Goal: Information Seeking & Learning: Check status

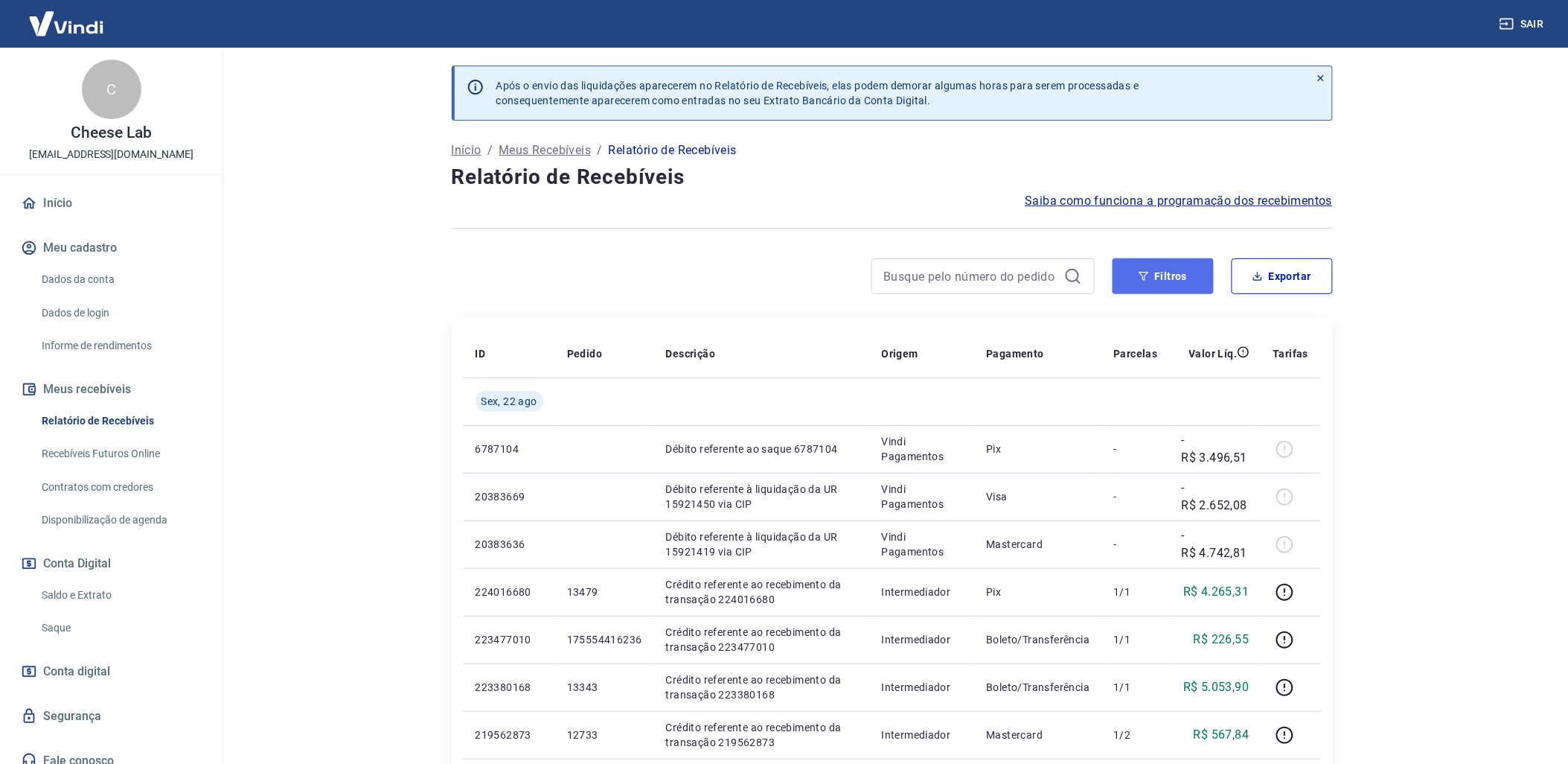
click at [1181, 278] on button "Filtros" at bounding box center [1163, 275] width 102 height 35
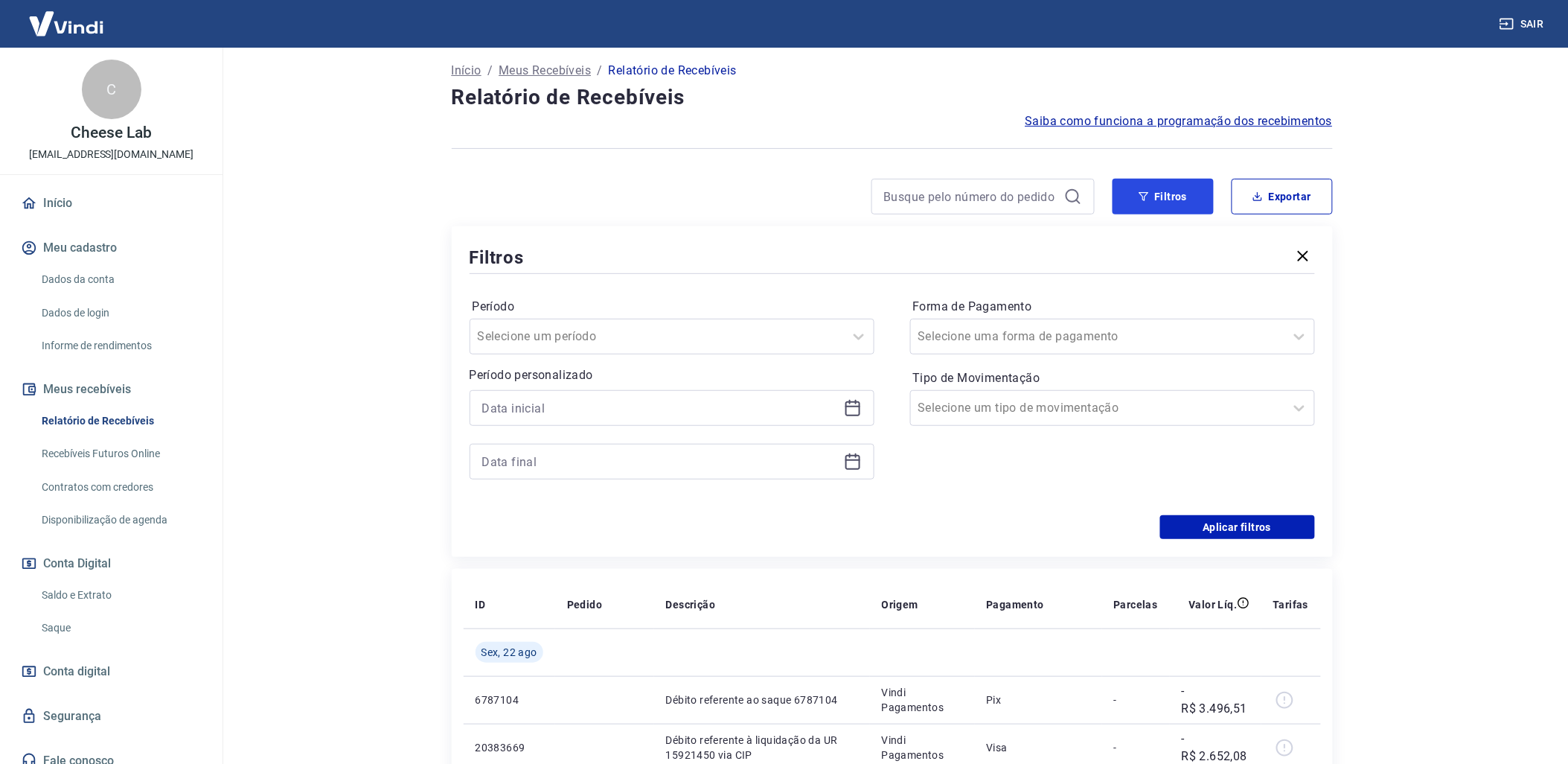
scroll to position [83, 0]
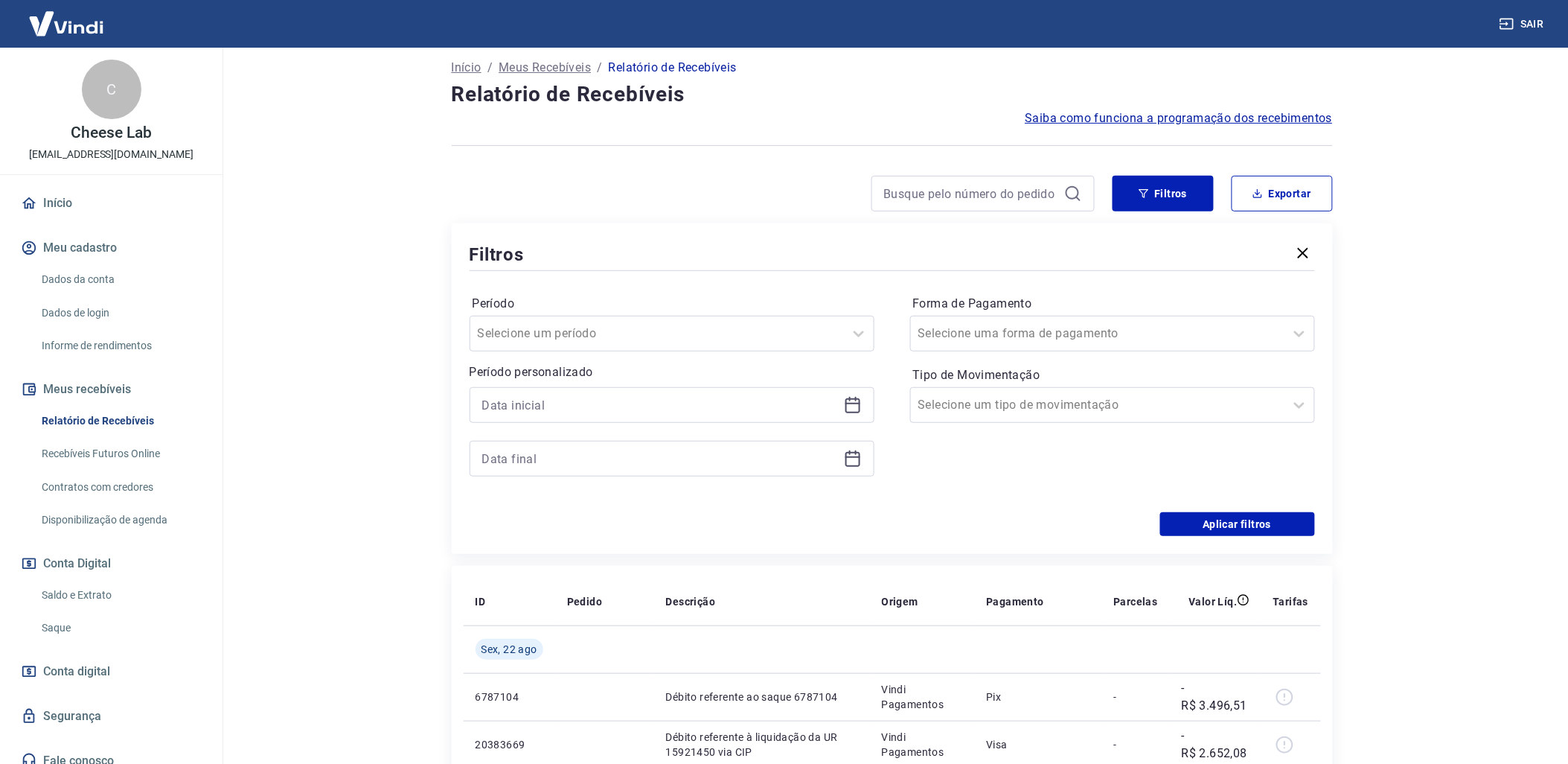
click at [857, 396] on icon at bounding box center [853, 405] width 18 height 18
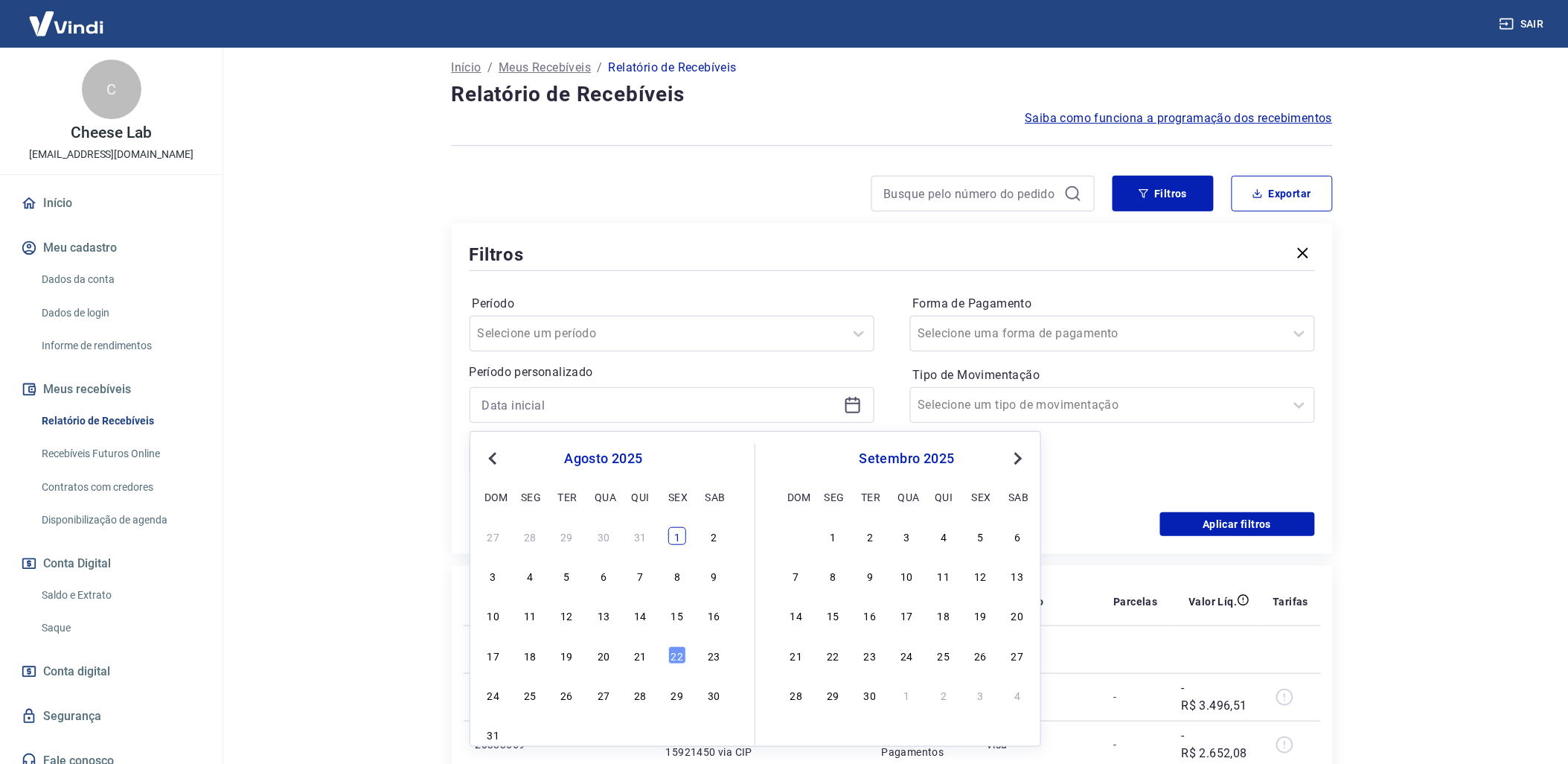
click at [673, 534] on div "1" at bounding box center [677, 536] width 18 height 18
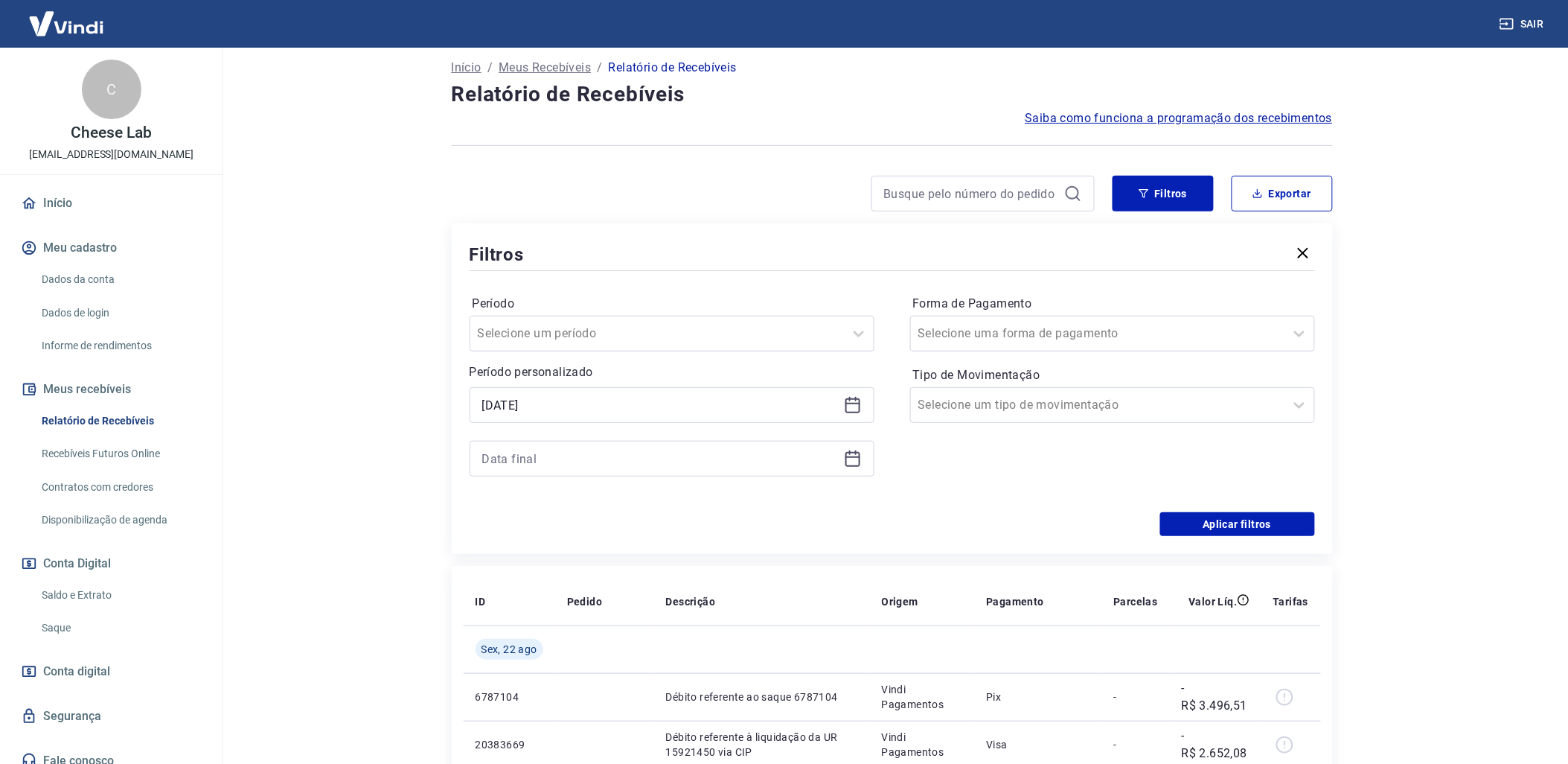
type input "[DATE]"
click at [855, 449] on div at bounding box center [672, 458] width 405 height 35
click at [852, 458] on icon at bounding box center [853, 459] width 18 height 18
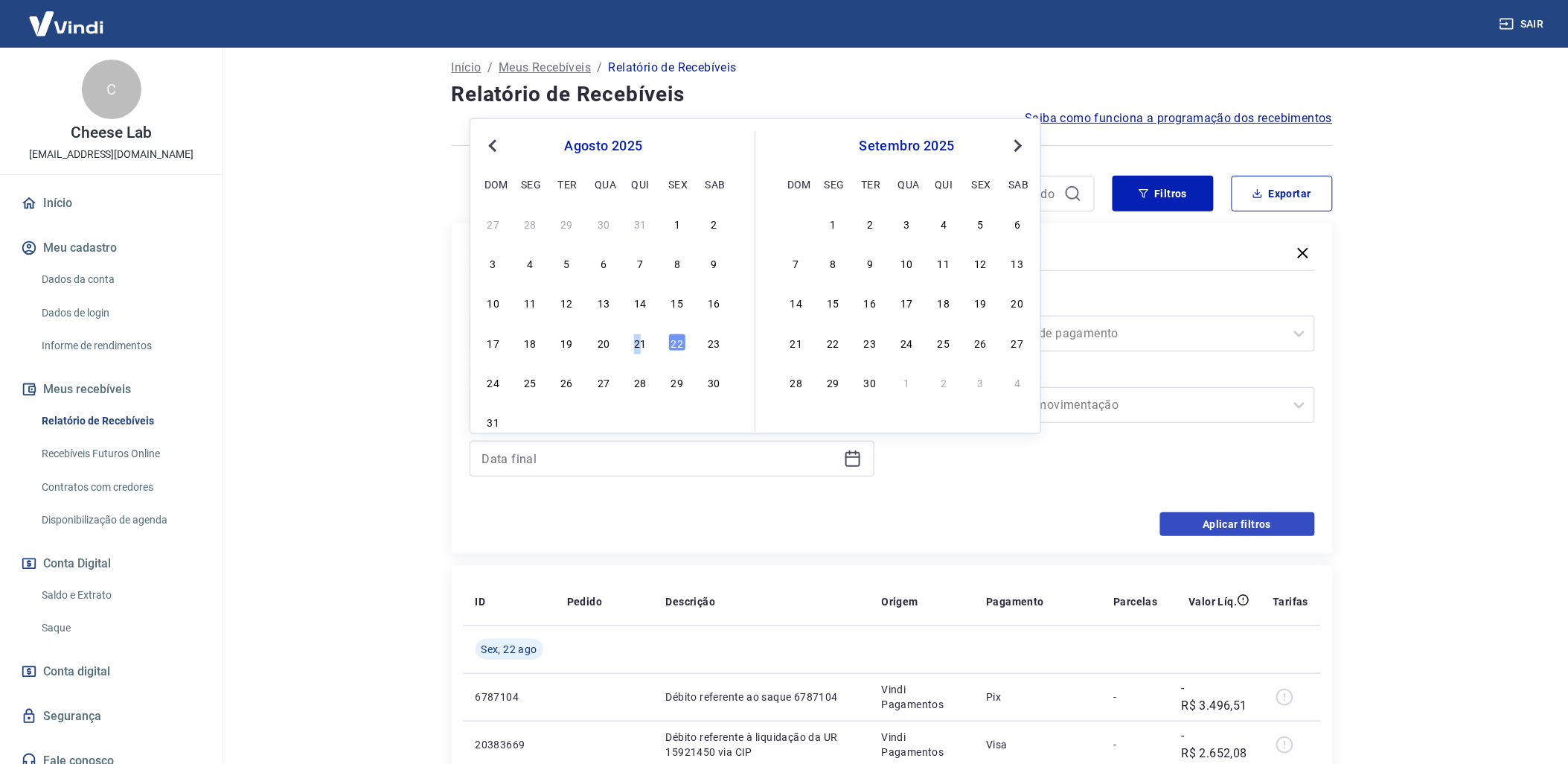
drag, startPoint x: 637, startPoint y: 345, endPoint x: 1208, endPoint y: 522, distance: 597.8
click at [637, 345] on div "21" at bounding box center [641, 342] width 18 height 18
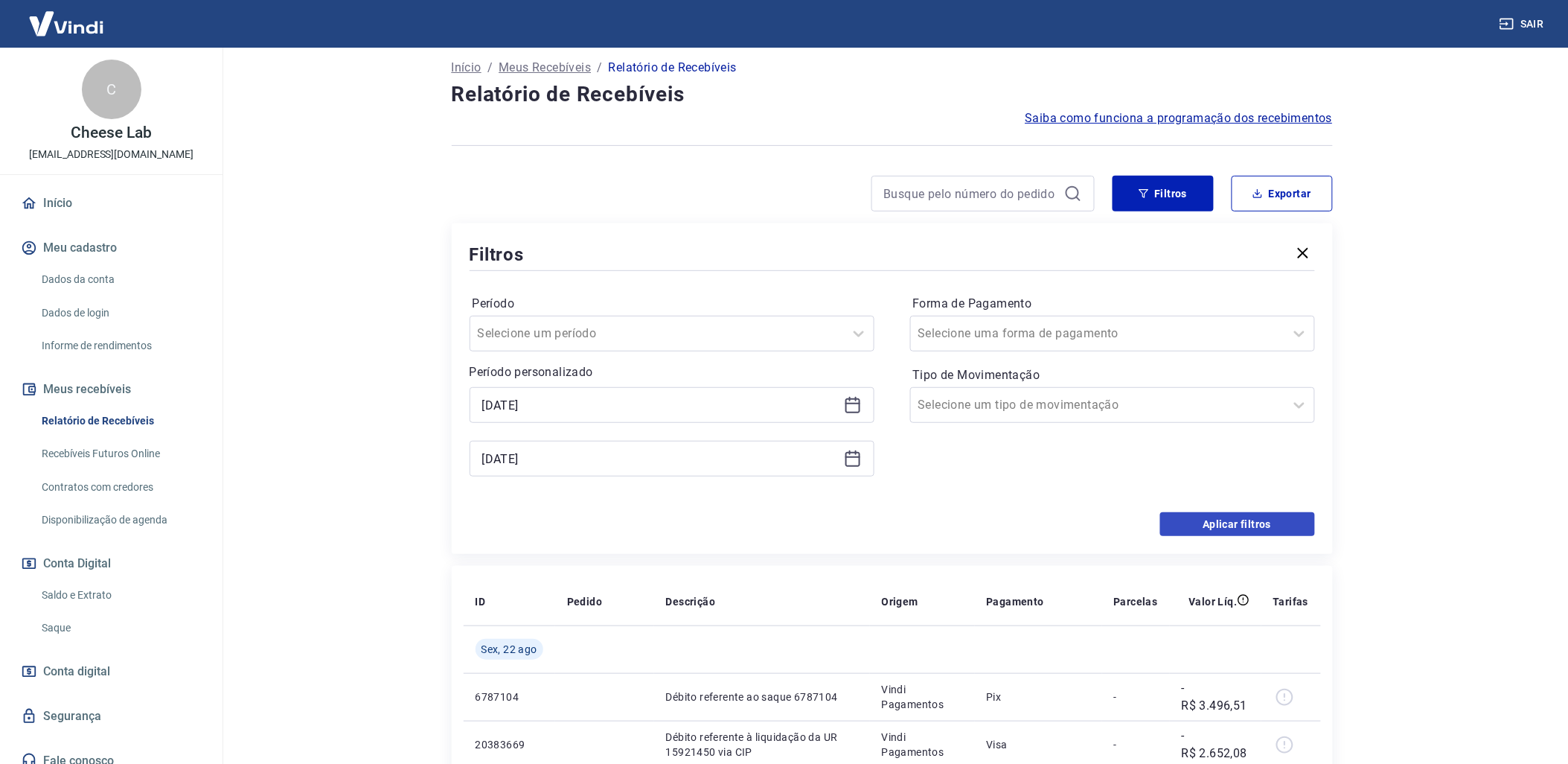
type input "[DATE]"
click at [1207, 520] on button "Aplicar filtros" at bounding box center [1238, 525] width 155 height 24
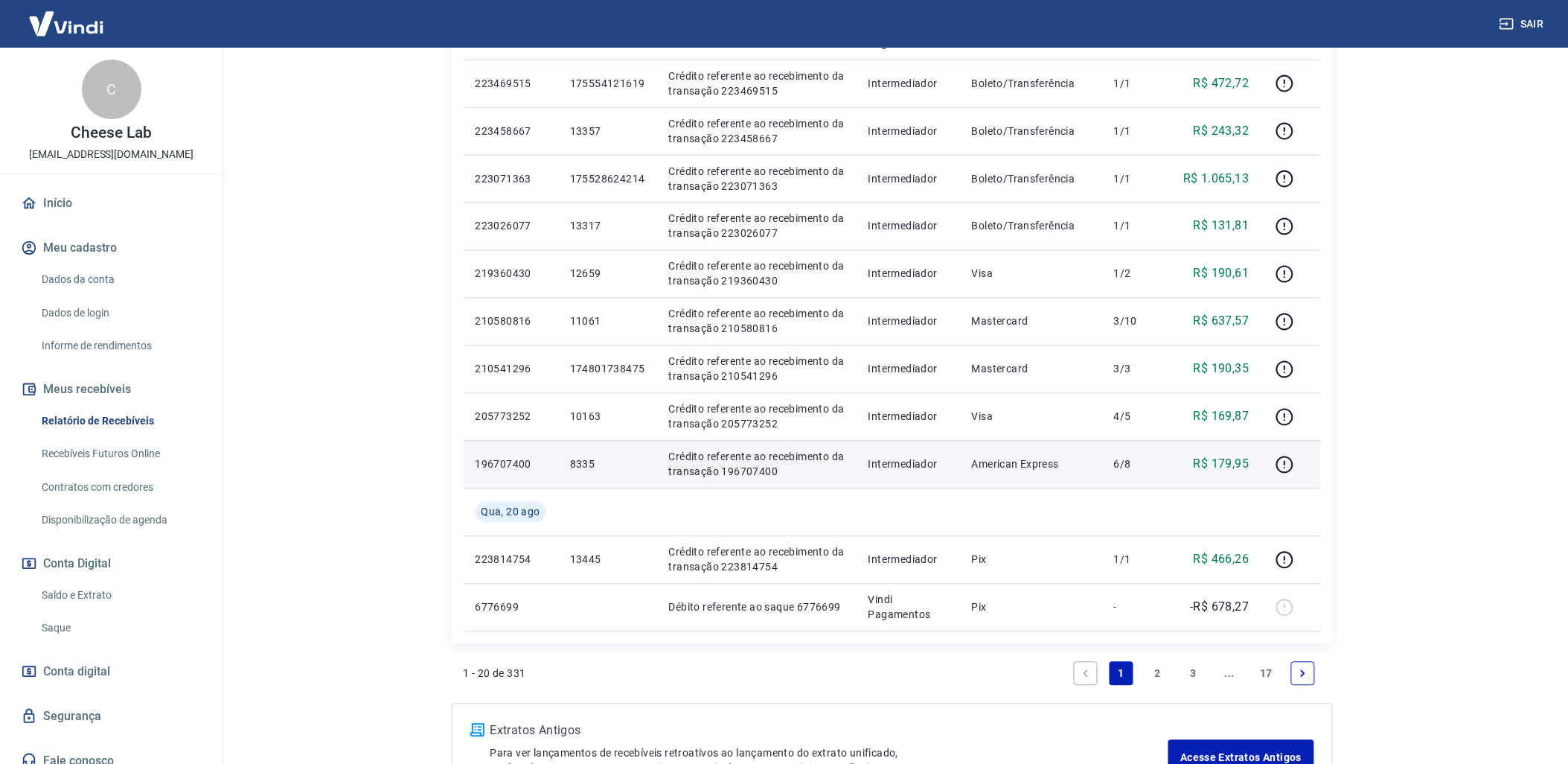
scroll to position [659, 0]
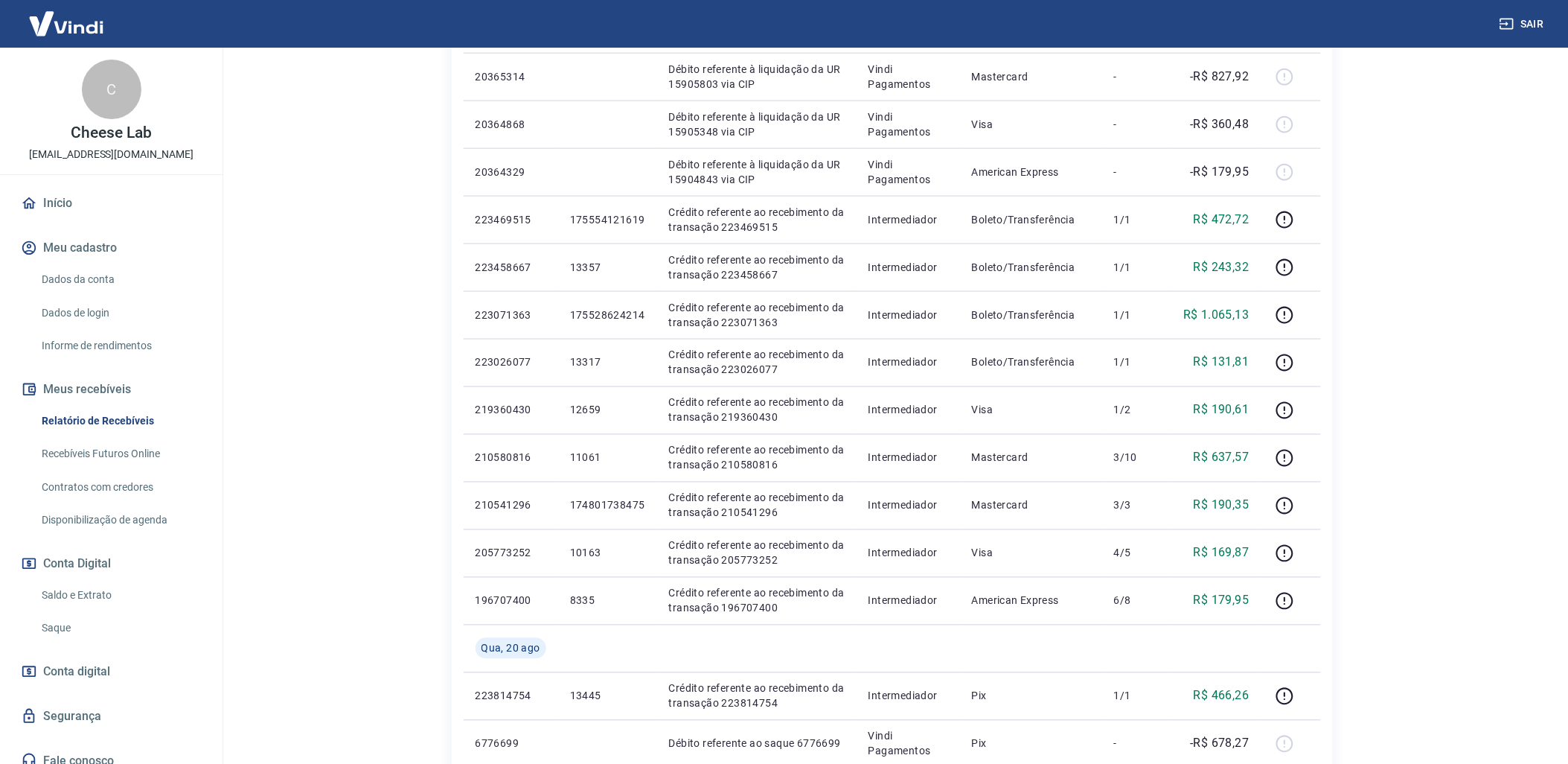
click at [104, 586] on link "Saldo e Extrato" at bounding box center [120, 595] width 169 height 31
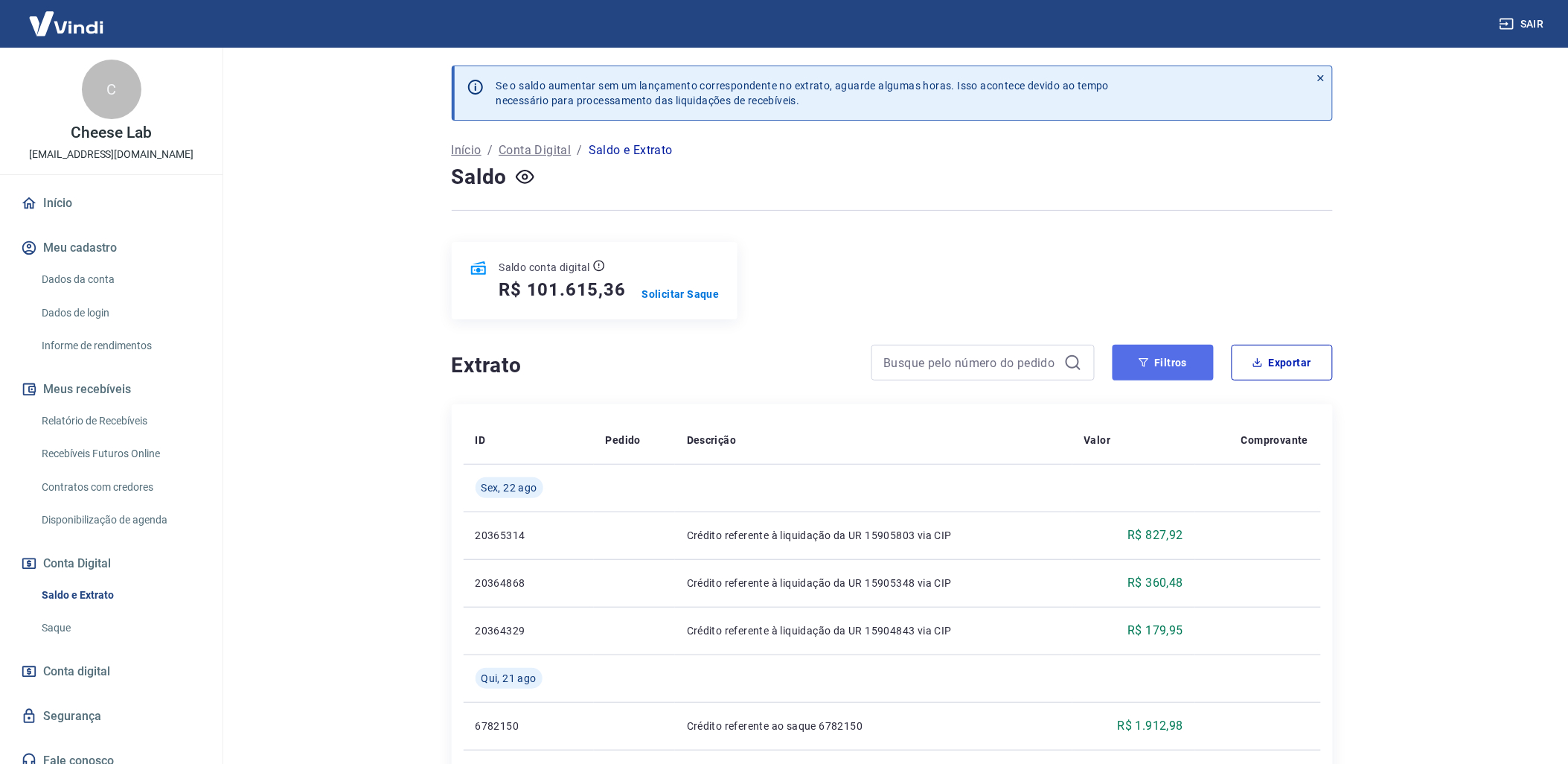
click at [1181, 370] on button "Filtros" at bounding box center [1163, 362] width 102 height 35
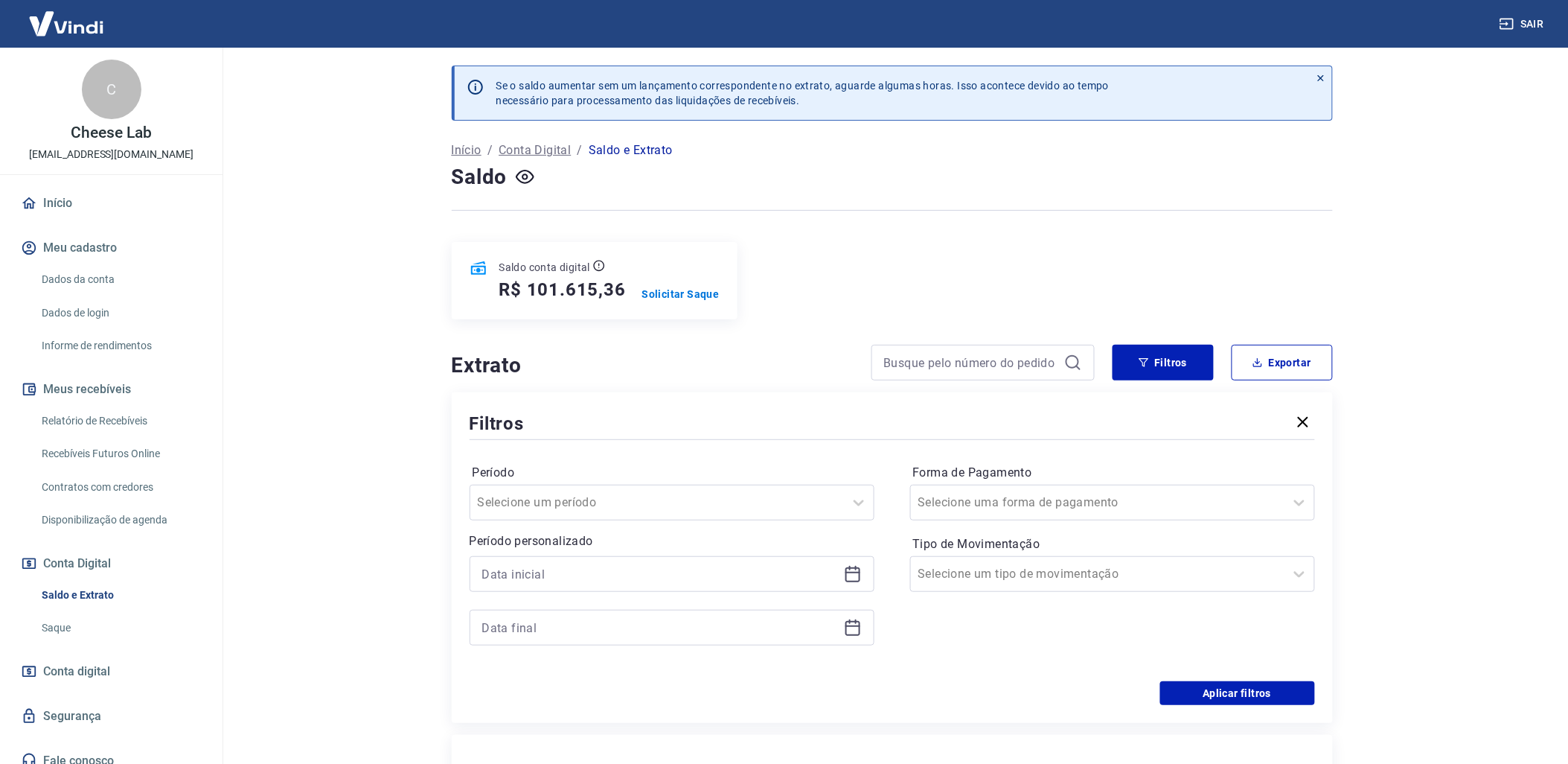
click at [849, 568] on icon at bounding box center [853, 574] width 18 height 18
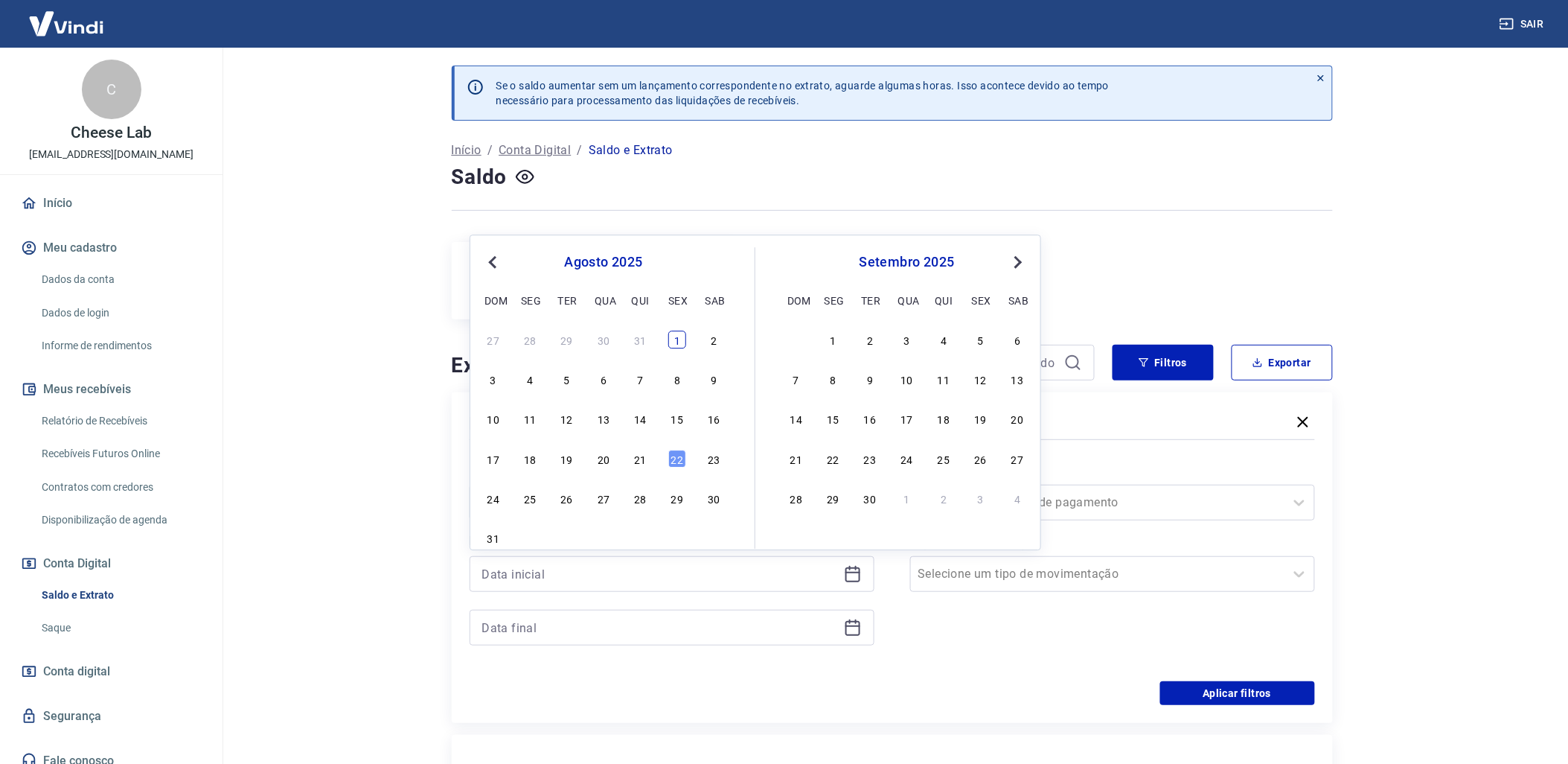
click at [674, 343] on div "1" at bounding box center [677, 339] width 18 height 18
type input "[DATE]"
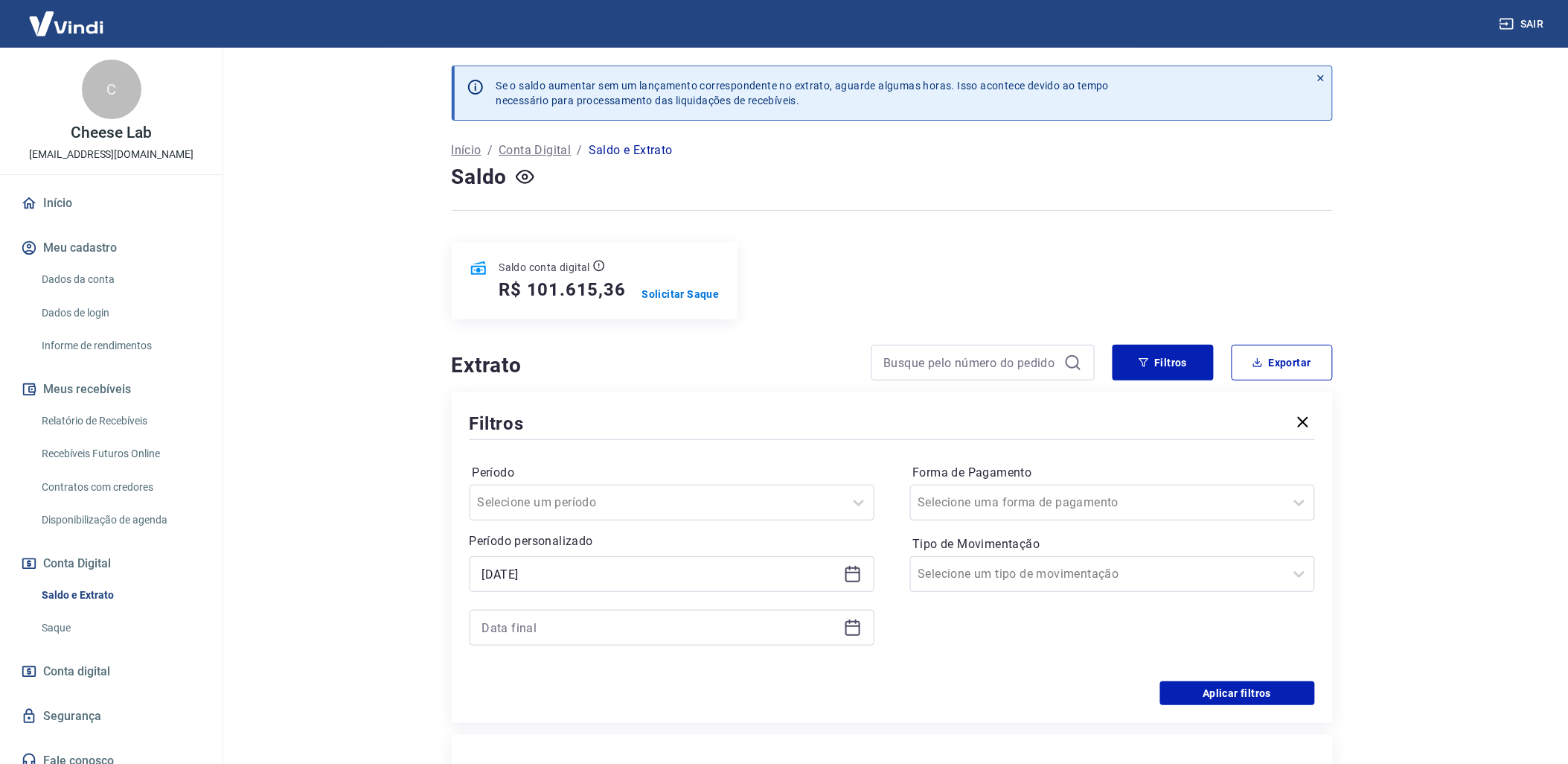
click at [853, 639] on div at bounding box center [672, 627] width 405 height 35
click at [852, 633] on icon at bounding box center [853, 628] width 18 height 18
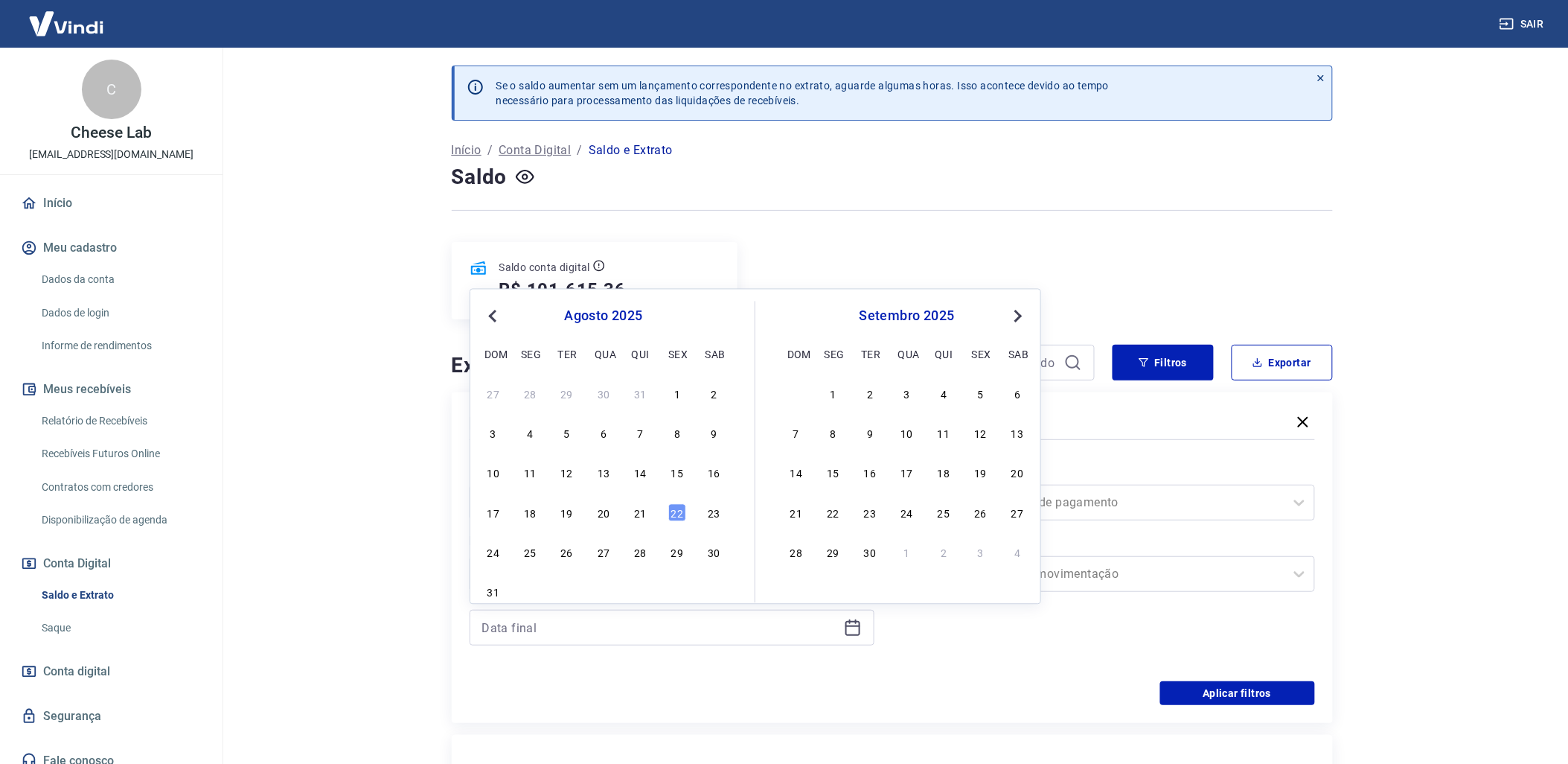
click at [643, 522] on div "17 18 19 20 21 22 23" at bounding box center [603, 513] width 243 height 22
click at [642, 519] on div "21" at bounding box center [641, 513] width 18 height 18
type input "[DATE]"
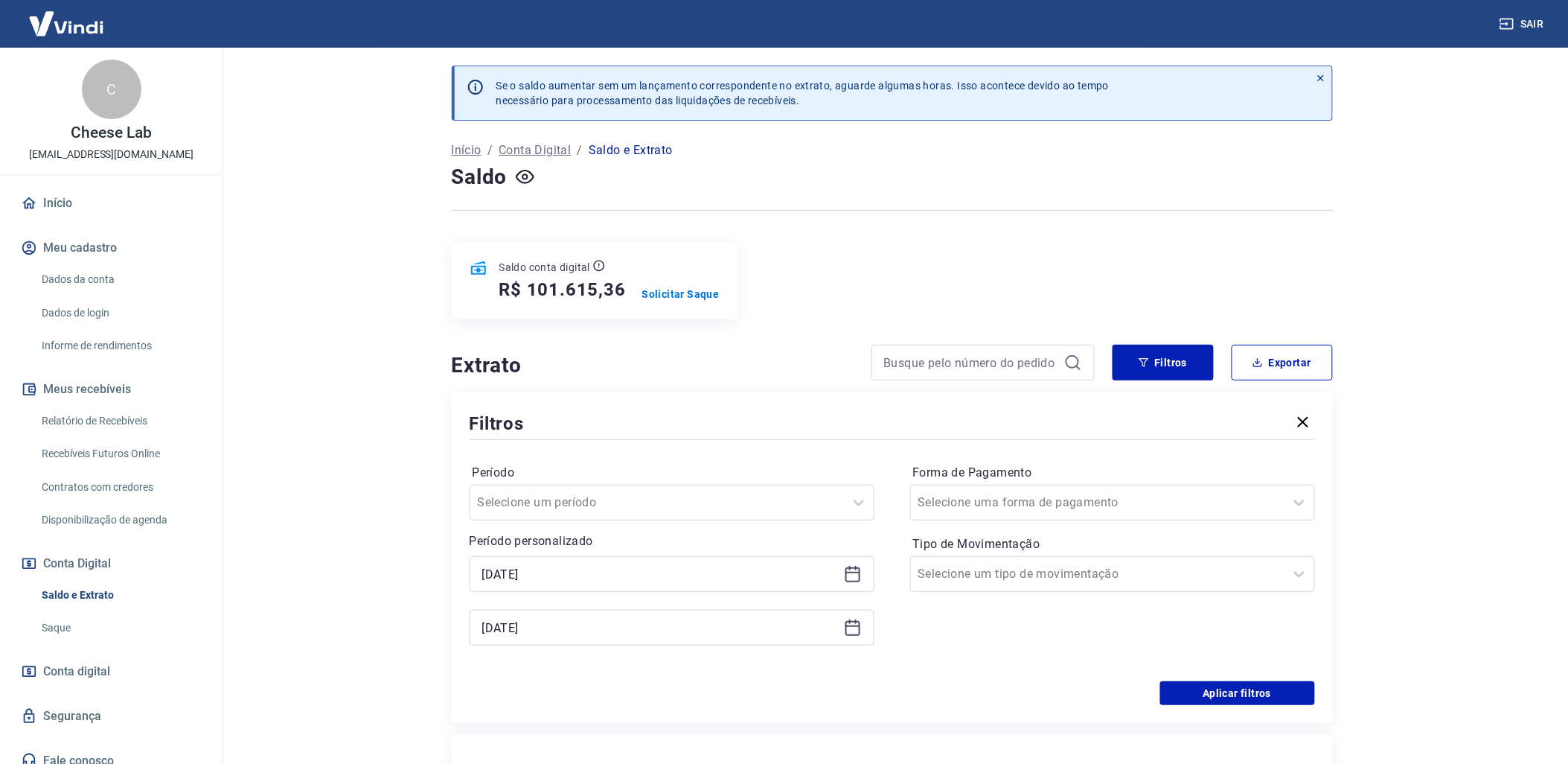
click at [1214, 678] on div "Período Selecione um período Período personalizado Selected date: [DATE] [DATE]…" at bounding box center [892, 562] width 846 height 239
click at [1211, 687] on button "Aplicar filtros" at bounding box center [1238, 693] width 155 height 24
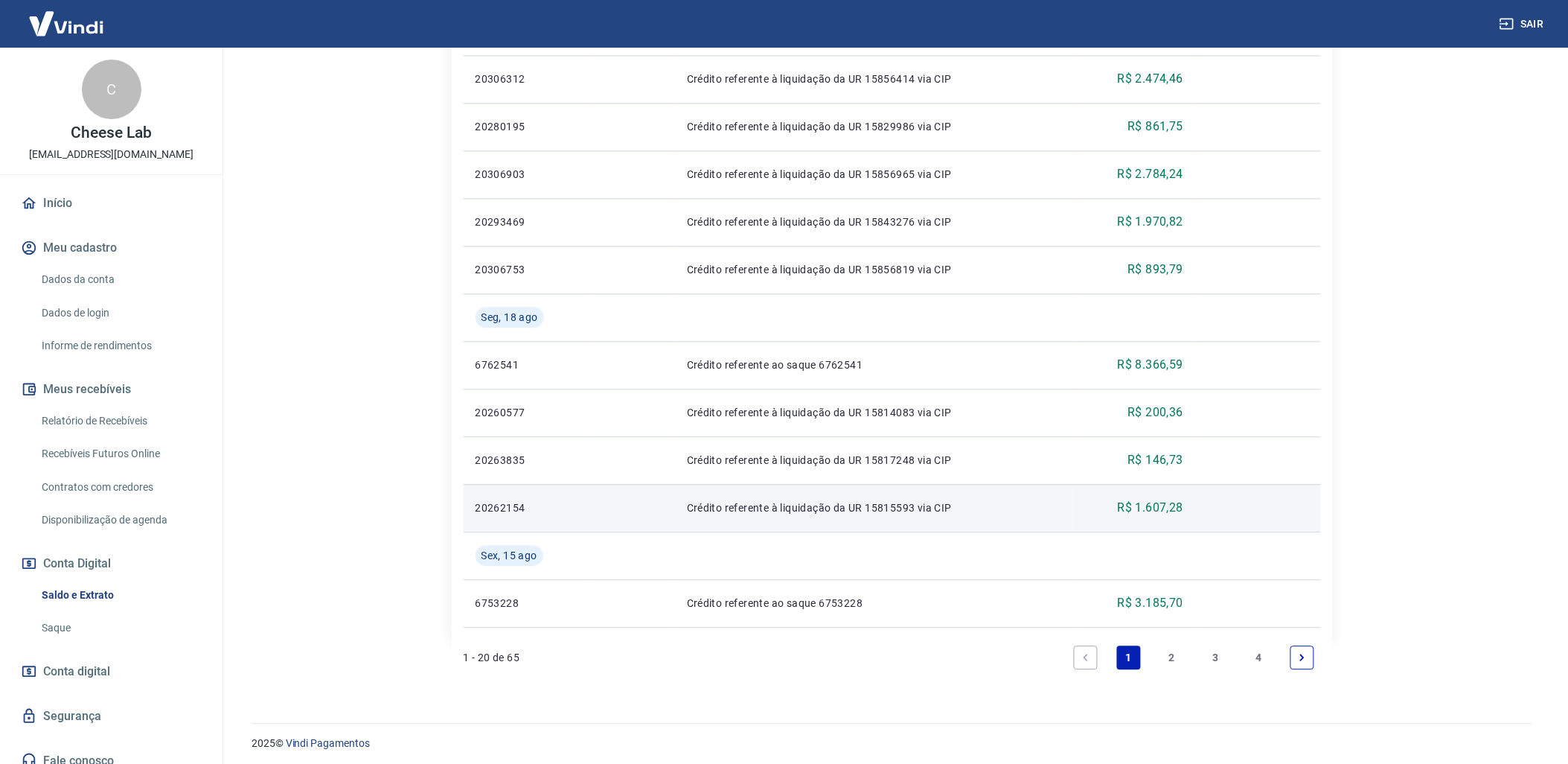
scroll to position [1033, 0]
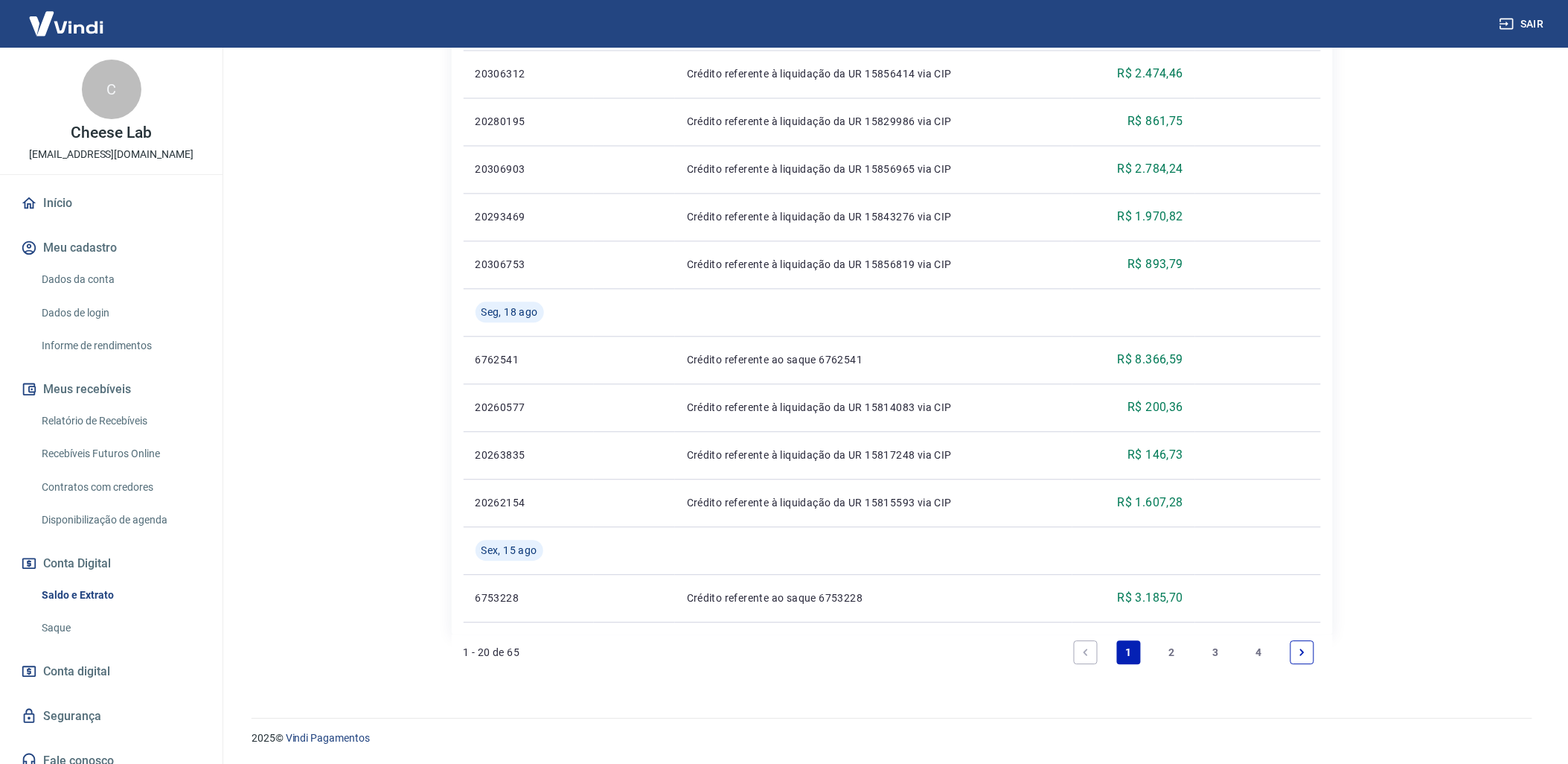
click at [1174, 670] on li "2" at bounding box center [1171, 652] width 35 height 35
click at [1174, 663] on link "2" at bounding box center [1172, 653] width 24 height 24
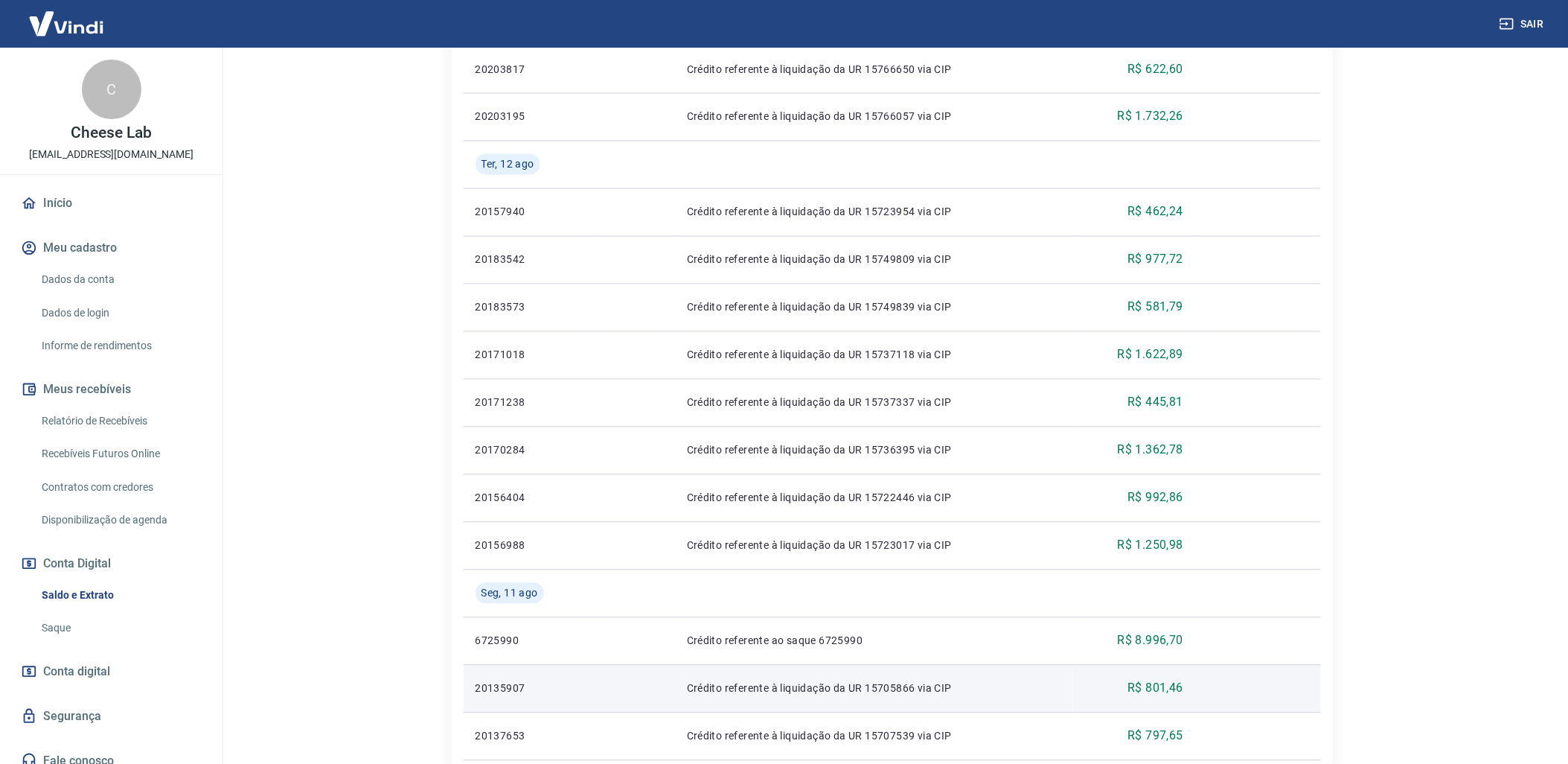
scroll to position [1033, 0]
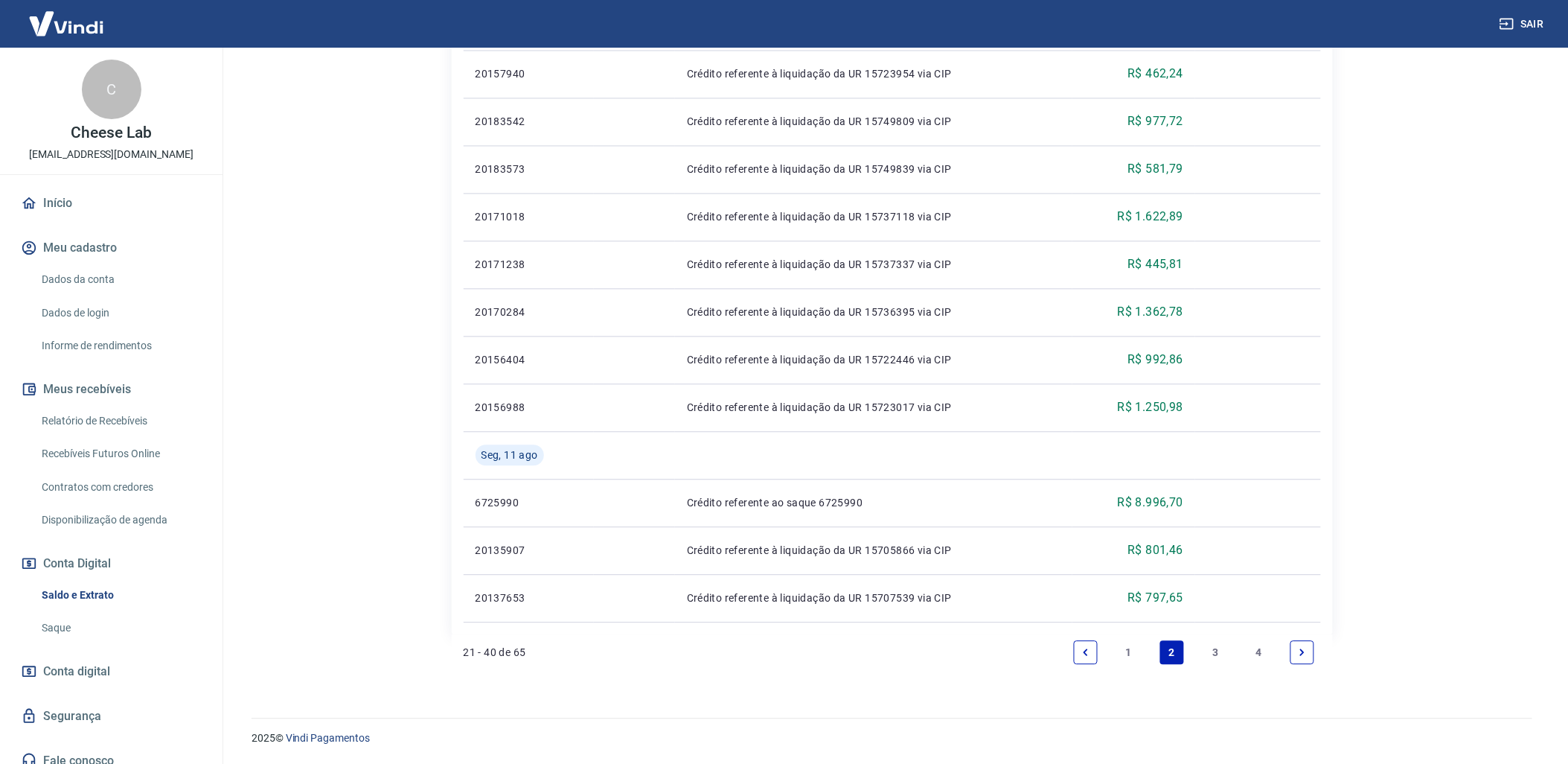
click at [1219, 652] on link "3" at bounding box center [1217, 653] width 24 height 24
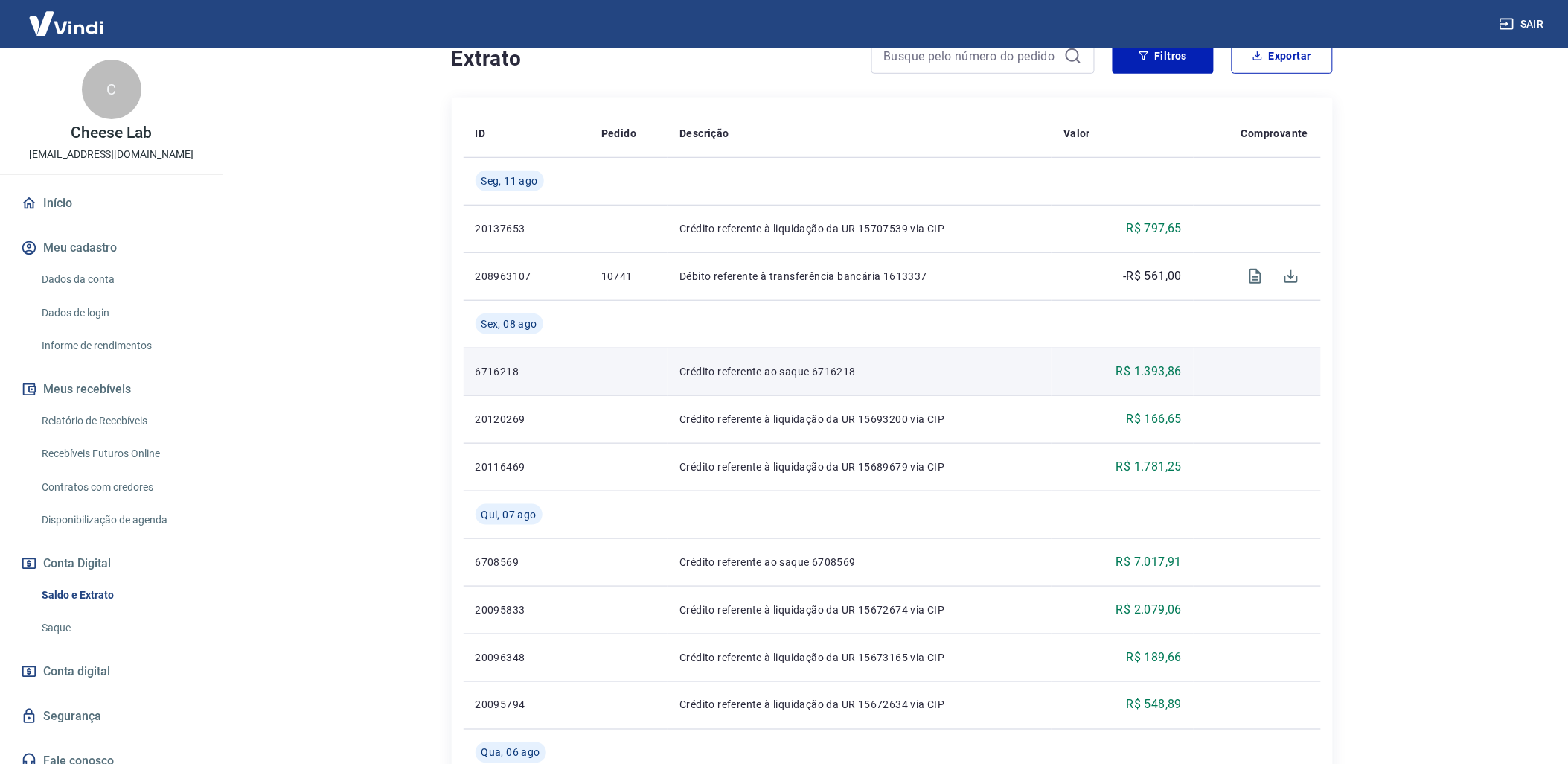
scroll to position [166, 0]
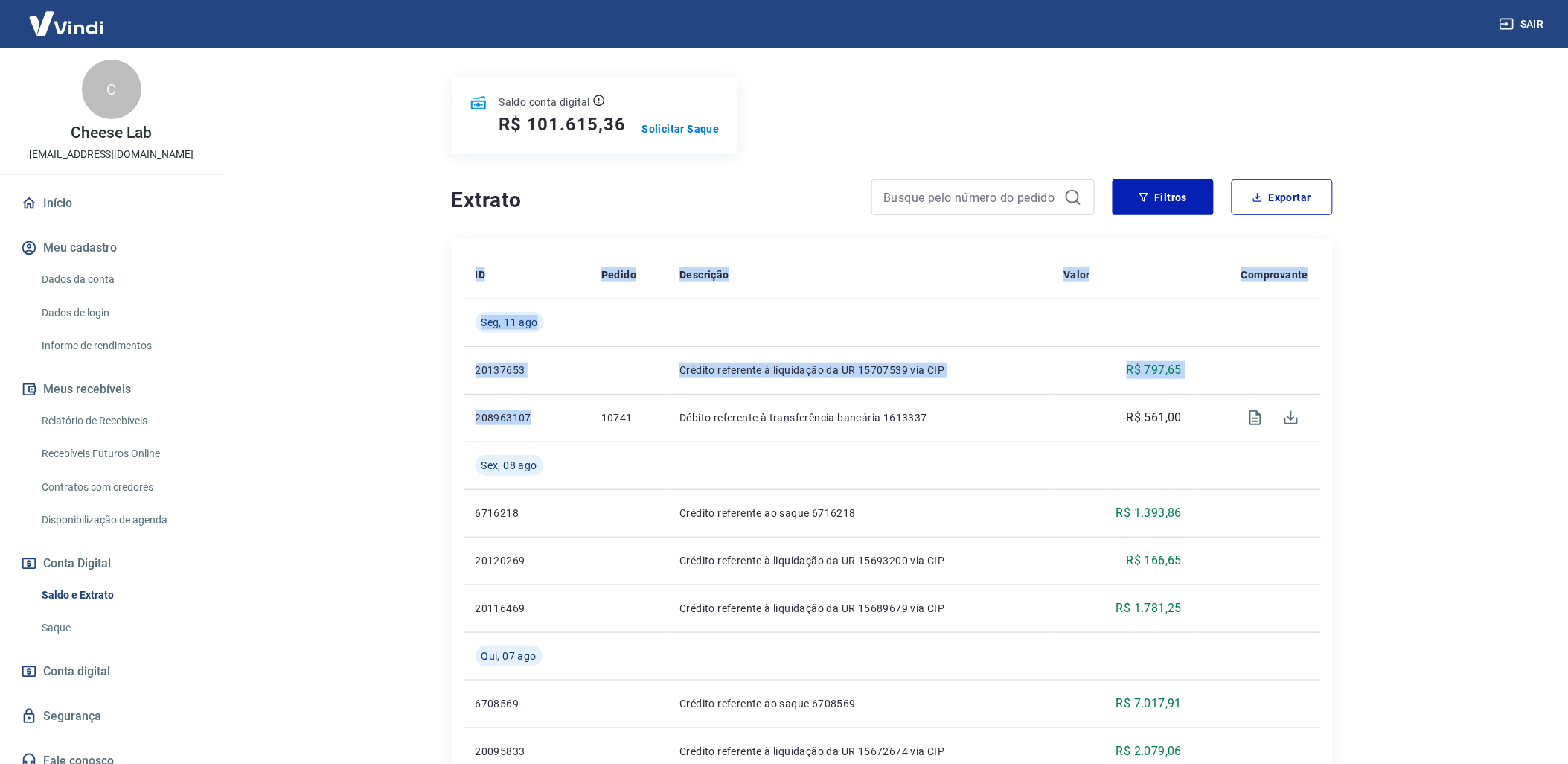
drag, startPoint x: 502, startPoint y: 411, endPoint x: 457, endPoint y: 412, distance: 45.0
drag, startPoint x: 457, startPoint y: 412, endPoint x: 433, endPoint y: 417, distance: 24.5
click at [382, 412] on main "Se o saldo aumentar sem um lançamento correspondente no extrato, aguarde alguma…" at bounding box center [892, 241] width 1352 height 717
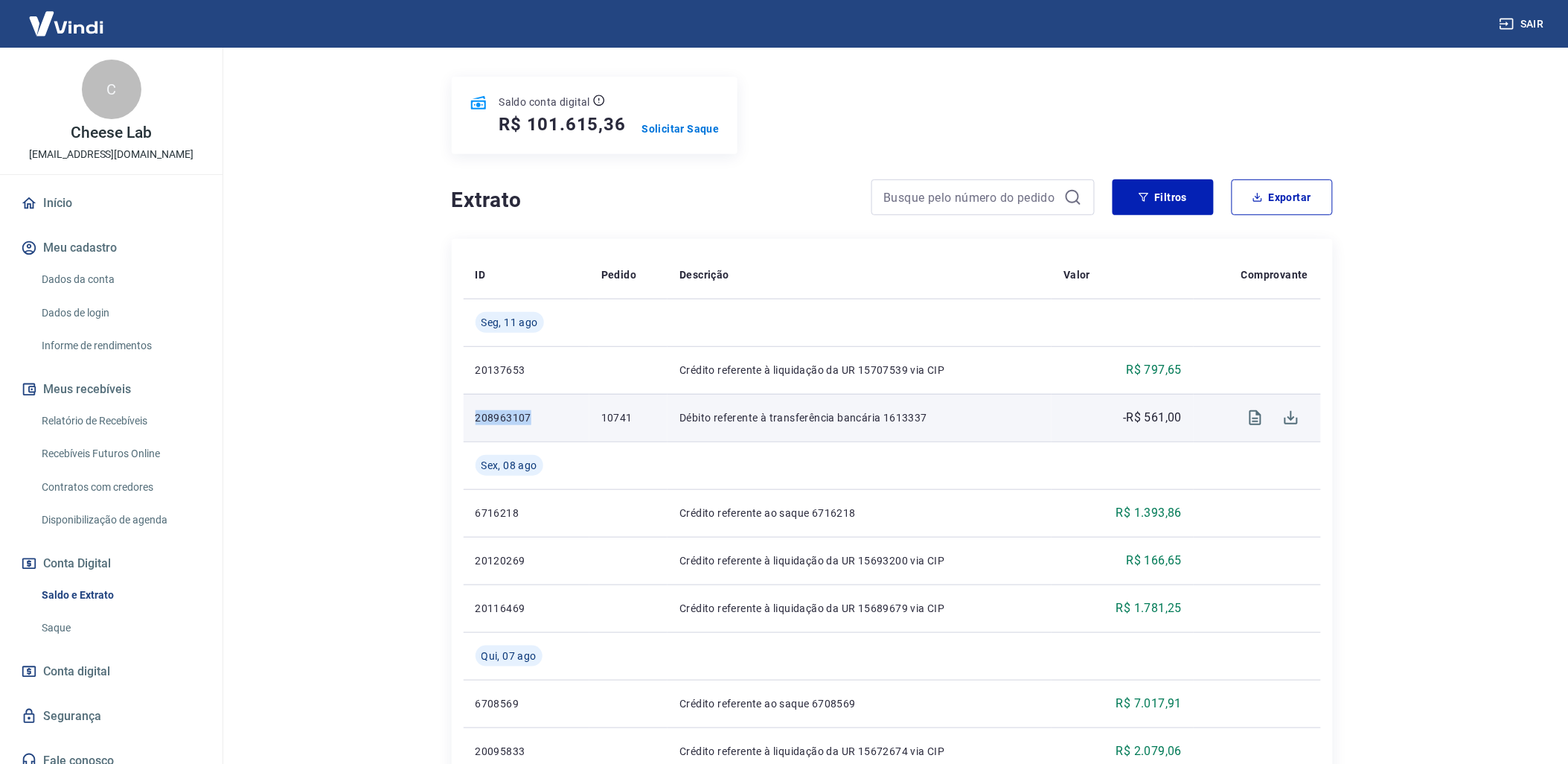
drag, startPoint x: 543, startPoint y: 422, endPoint x: 466, endPoint y: 422, distance: 77.0
click at [466, 422] on td "208963107" at bounding box center [526, 417] width 126 height 47
copy p "208963107"
